Goal: Task Accomplishment & Management: Manage account settings

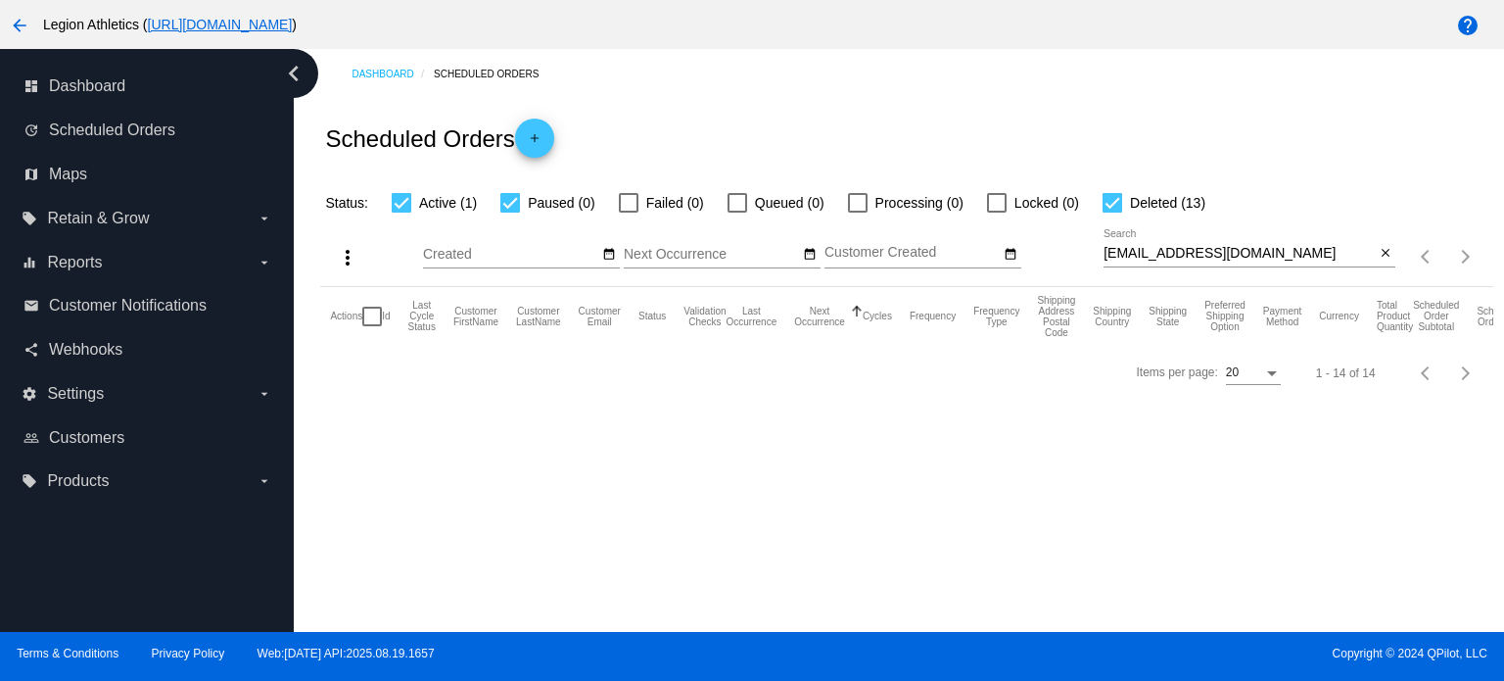
click at [1120, 205] on div at bounding box center [1113, 203] width 20 height 20
click at [1112, 213] on input "Deleted (13)" at bounding box center [1111, 213] width 1 height 1
checkbox input "false"
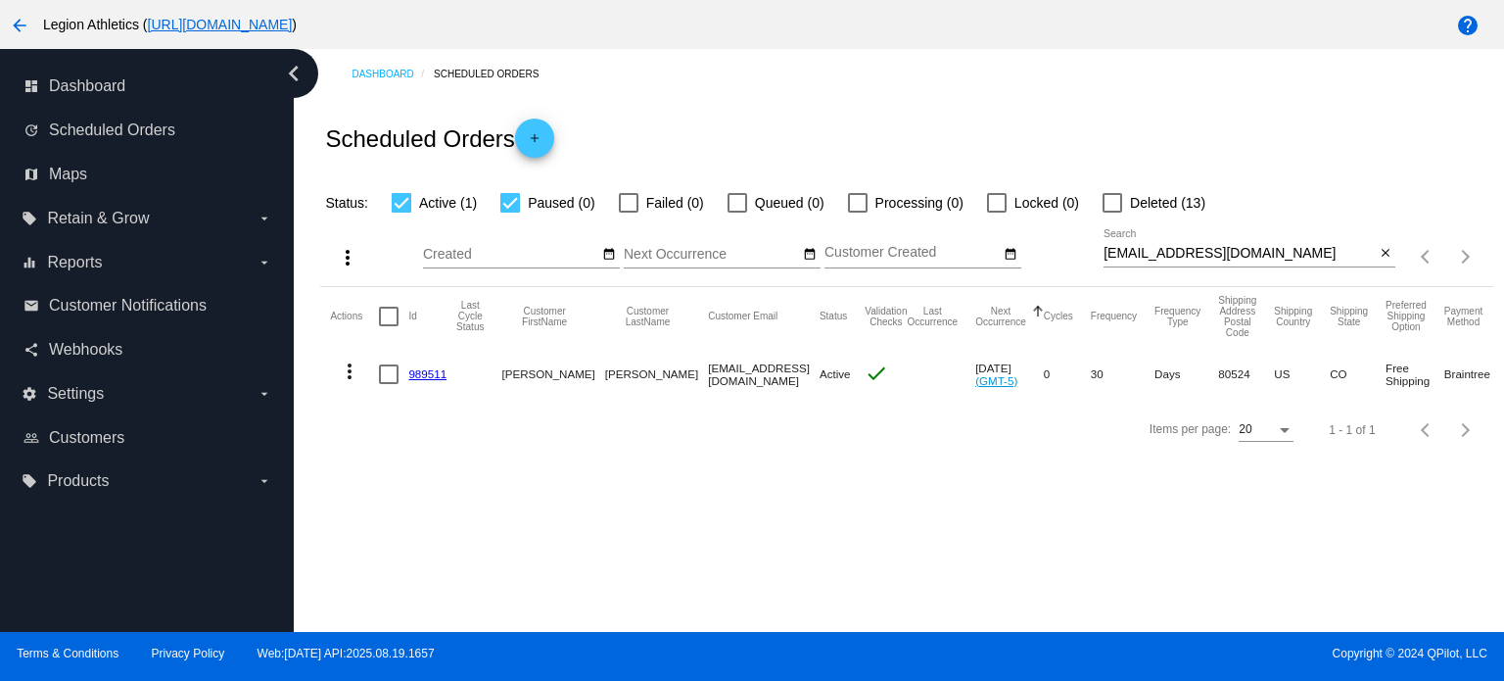
click at [1217, 262] on div "[EMAIL_ADDRESS][DOMAIN_NAME] Search" at bounding box center [1239, 248] width 271 height 38
click at [1221, 256] on input "[EMAIL_ADDRESS][DOMAIN_NAME]" at bounding box center [1239, 254] width 271 height 16
paste input "louieballman@hot"
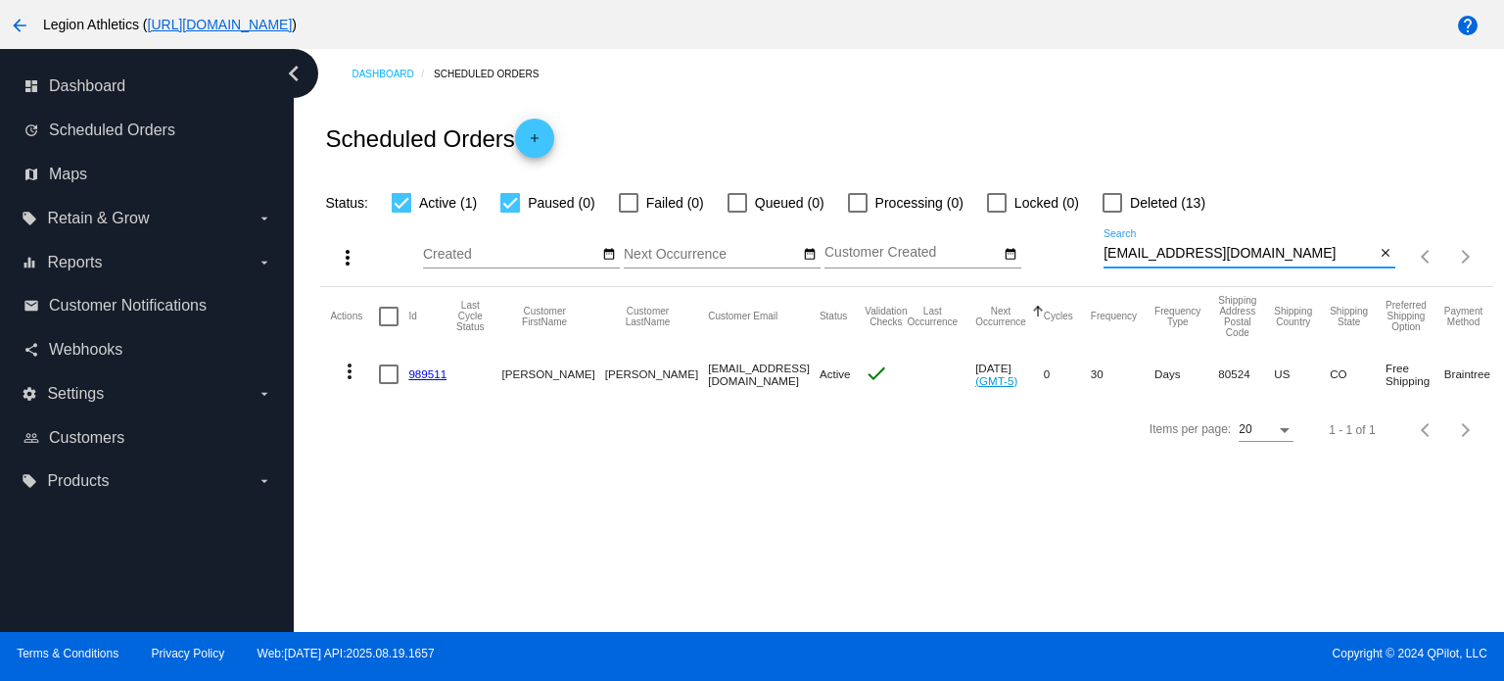
type input "[EMAIL_ADDRESS][DOMAIN_NAME]"
click at [427, 373] on link "858825" at bounding box center [427, 373] width 38 height 13
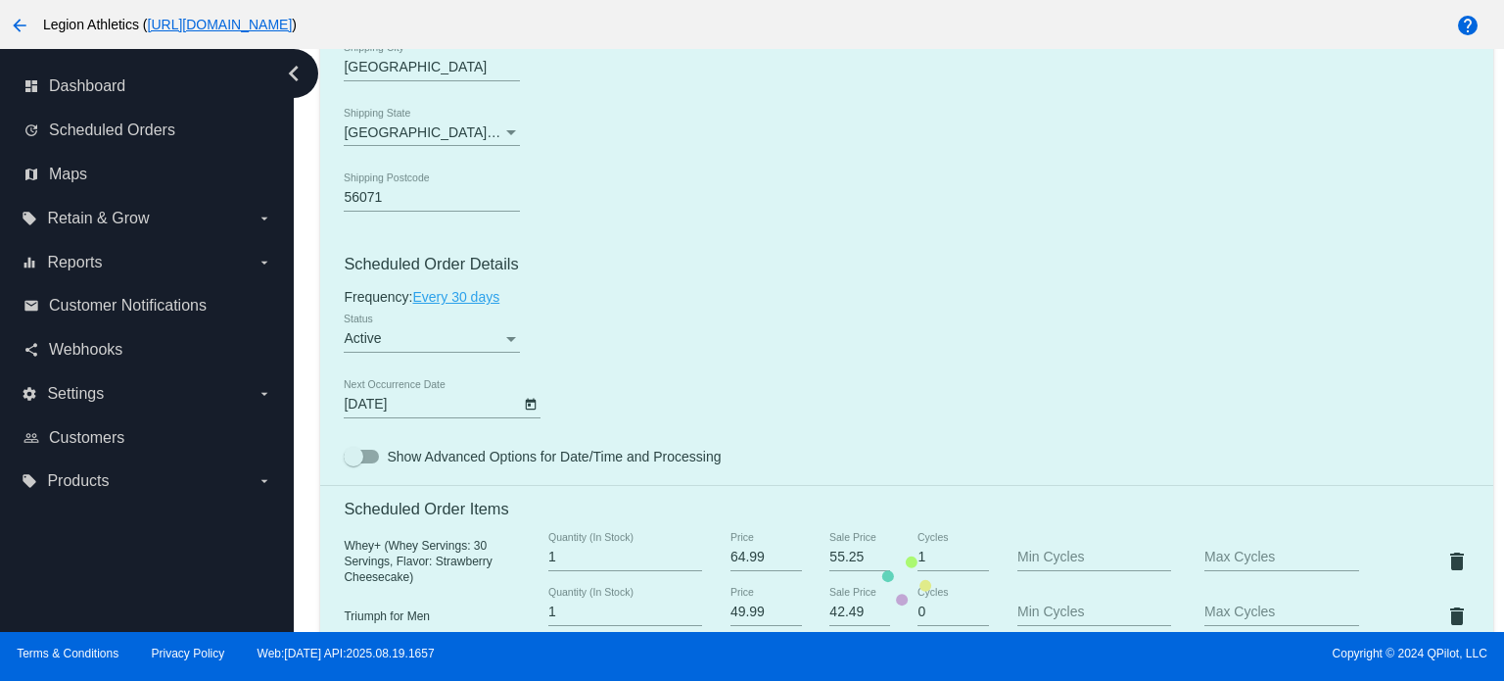
scroll to position [1273, 0]
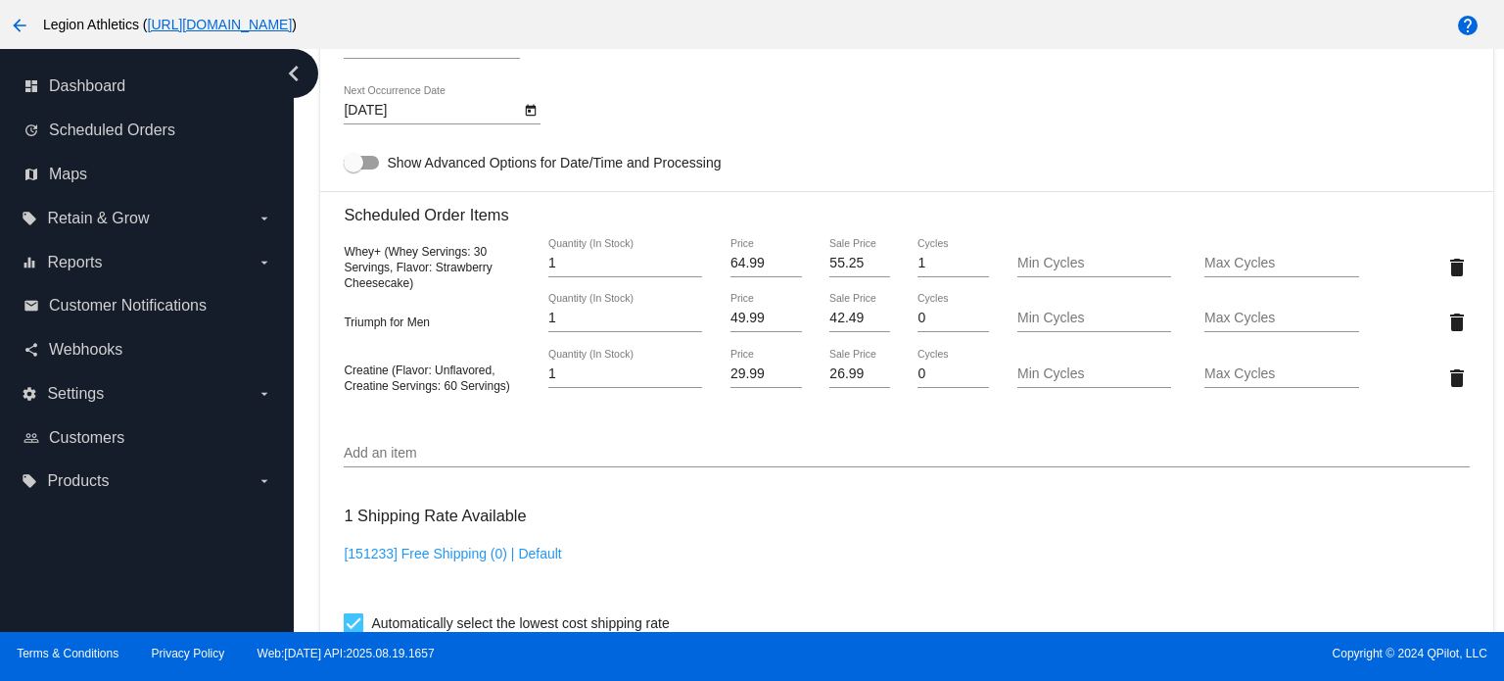
click at [831, 375] on input "26.99" at bounding box center [859, 374] width 60 height 16
drag, startPoint x: 834, startPoint y: 380, endPoint x: 845, endPoint y: 384, distance: 11.5
click at [836, 380] on input "26.99" at bounding box center [859, 374] width 60 height 16
type input "23.99"
click at [828, 443] on mat-card "Customer 5155876: [PERSON_NAME] [EMAIL_ADDRESS][DOMAIN_NAME] Customer Shipping …" at bounding box center [906, 310] width 1172 height 2138
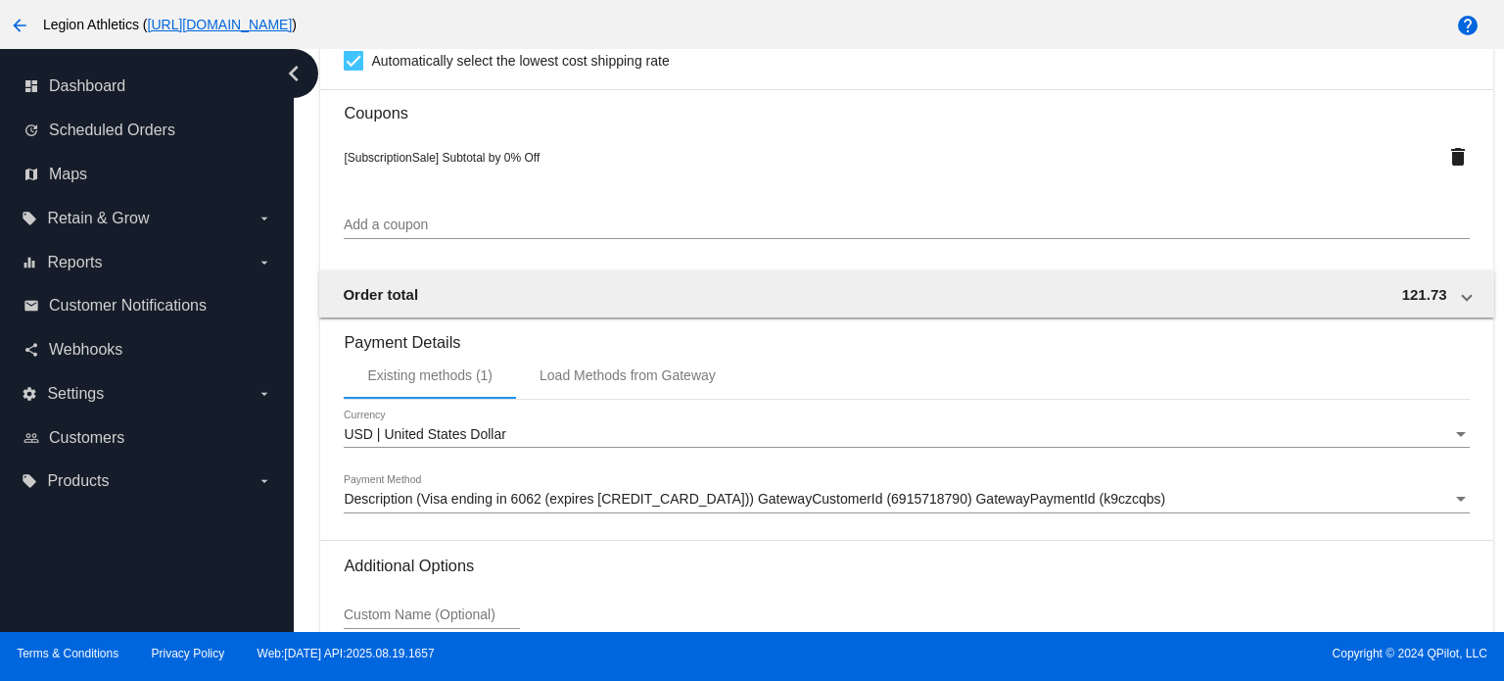
scroll to position [2025, 0]
